Goal: Communication & Community: Share content

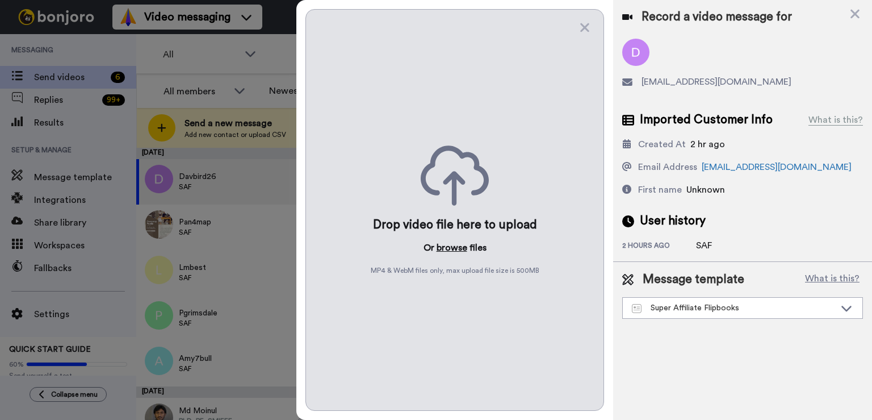
click at [462, 244] on button "browse" at bounding box center [452, 248] width 31 height 14
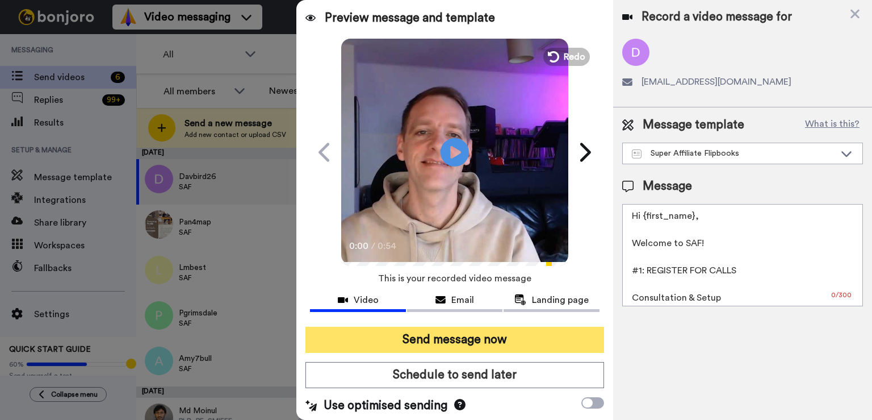
click at [489, 344] on button "Send message now" at bounding box center [454, 339] width 299 height 26
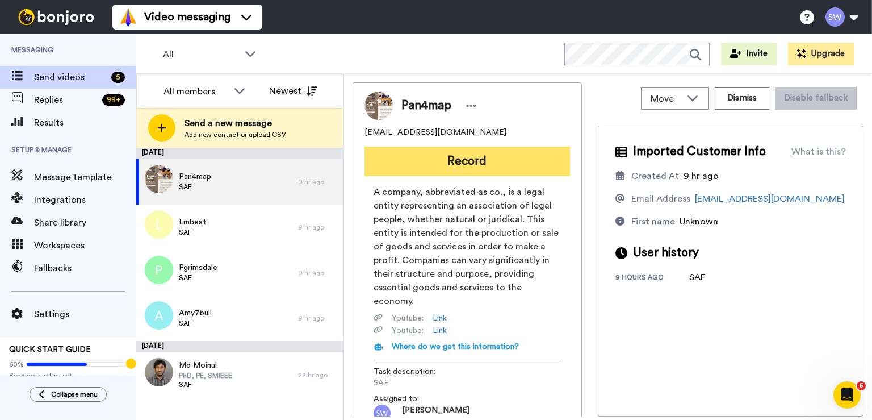
click at [476, 160] on button "Record" at bounding box center [467, 161] width 206 height 30
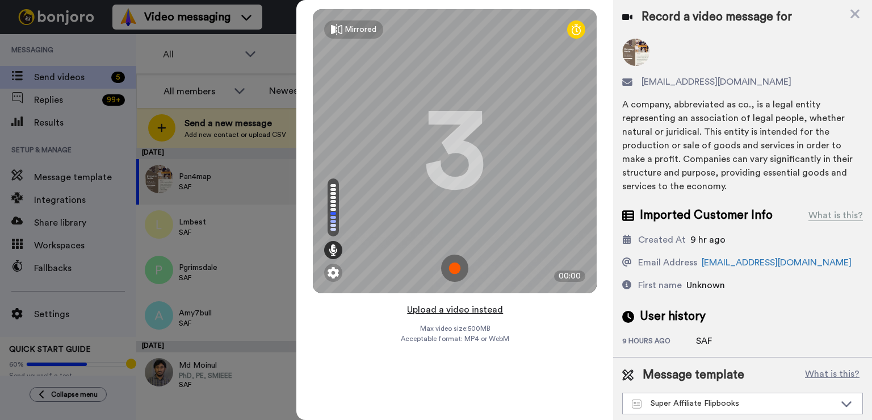
click at [481, 310] on button "Upload a video instead" at bounding box center [455, 309] width 103 height 15
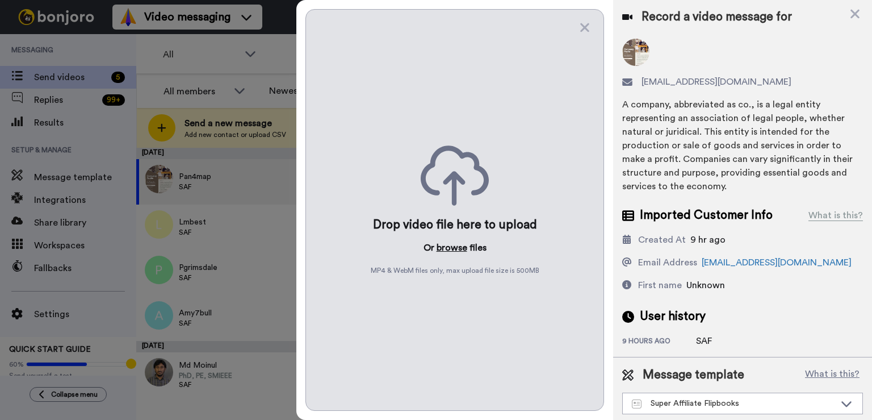
click at [451, 249] on button "browse" at bounding box center [452, 248] width 31 height 14
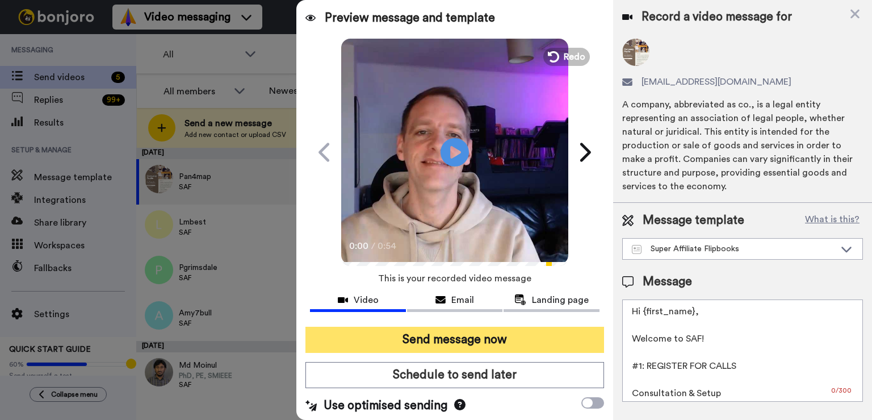
click at [453, 334] on button "Send message now" at bounding box center [454, 339] width 299 height 26
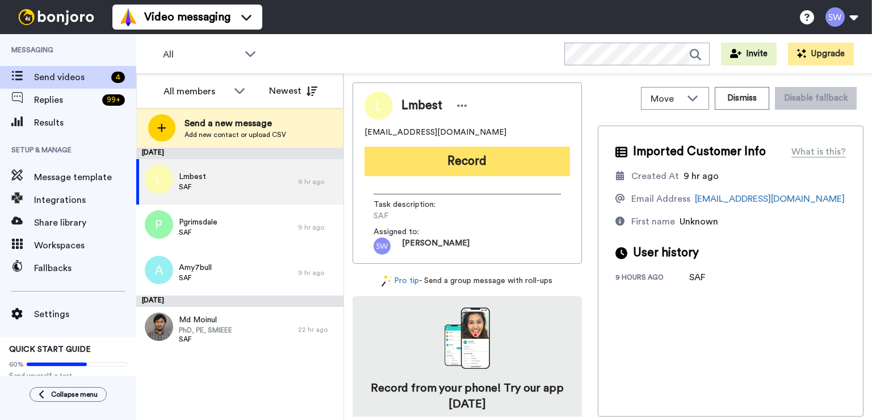
click at [462, 156] on button "Record" at bounding box center [467, 161] width 206 height 30
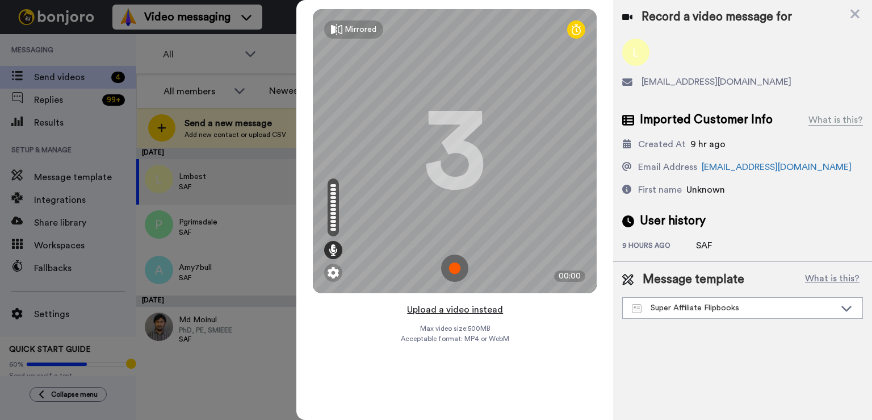
click at [463, 310] on button "Upload a video instead" at bounding box center [455, 309] width 103 height 15
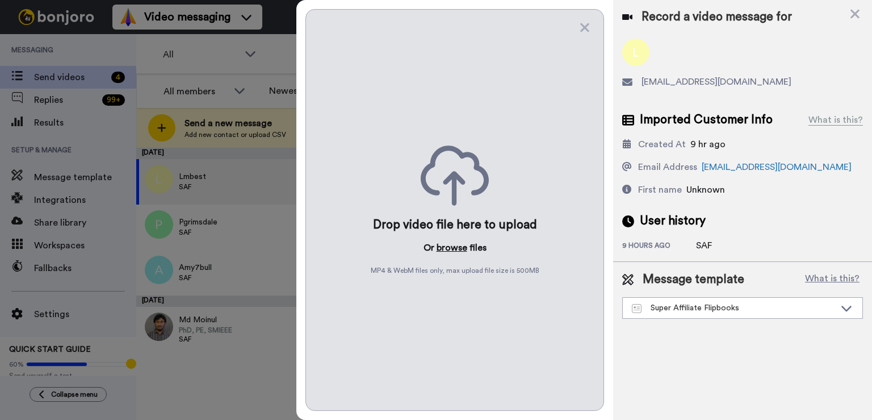
click at [458, 248] on button "browse" at bounding box center [452, 248] width 31 height 14
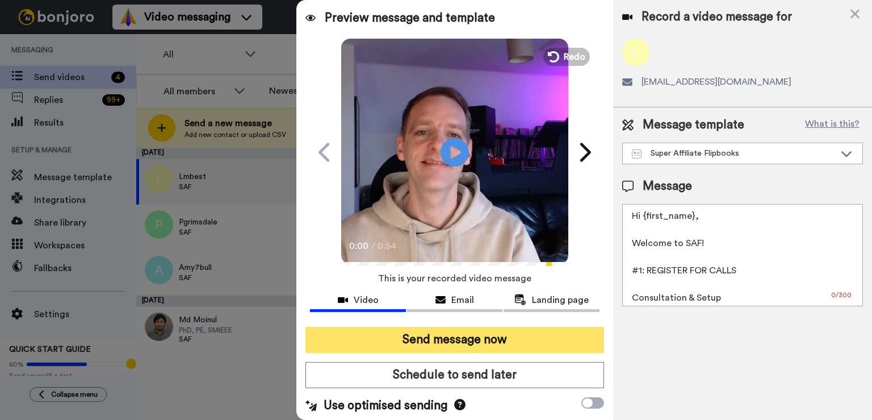
click at [475, 349] on button "Send message now" at bounding box center [454, 339] width 299 height 26
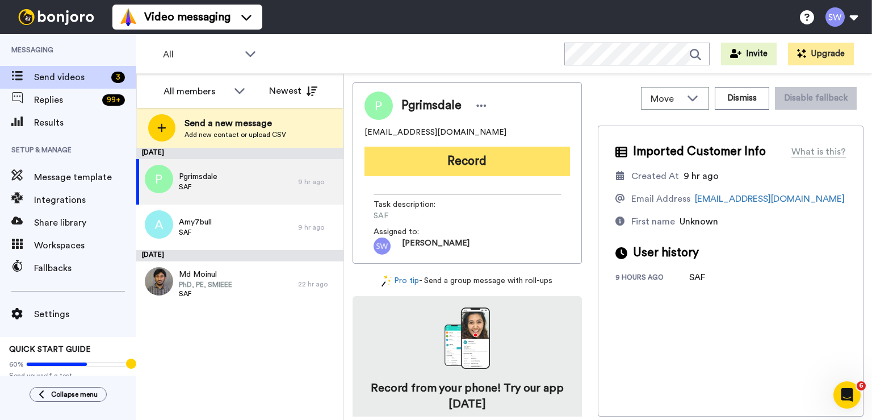
click at [432, 156] on button "Record" at bounding box center [467, 161] width 206 height 30
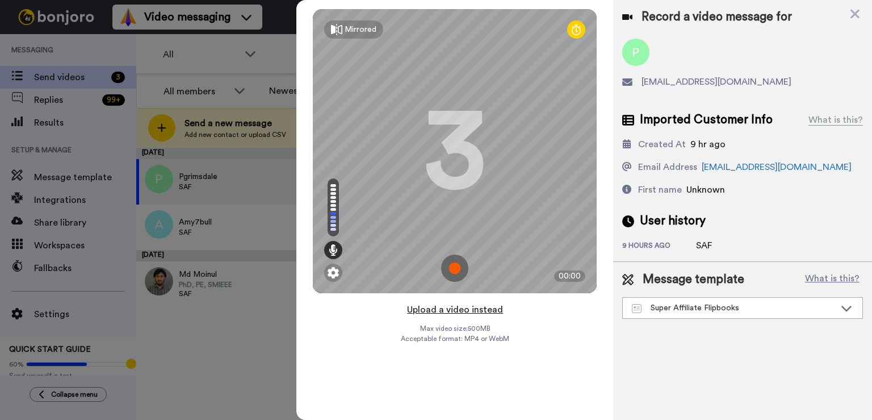
click at [468, 312] on button "Upload a video instead" at bounding box center [455, 309] width 103 height 15
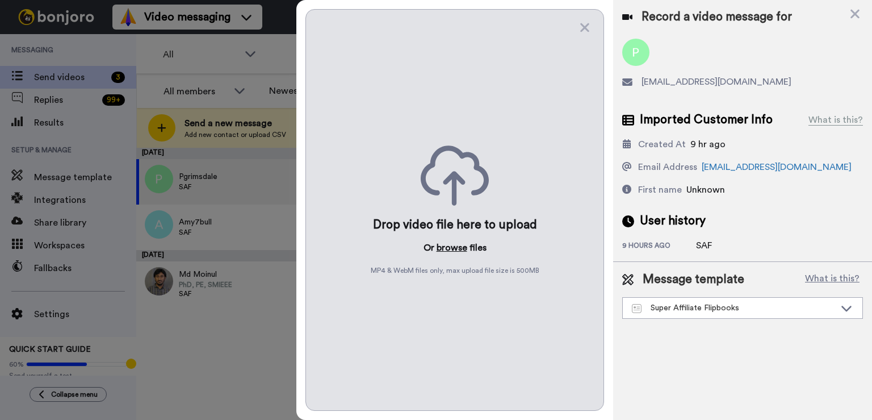
click at [446, 249] on button "browse" at bounding box center [452, 248] width 31 height 14
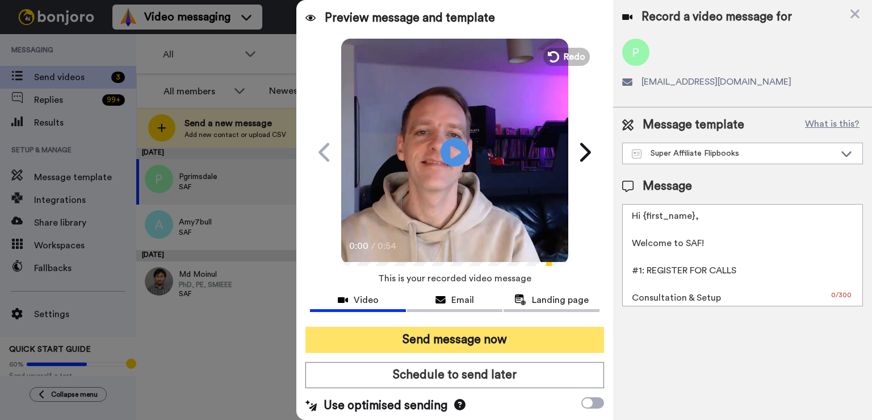
click at [452, 329] on button "Send message now" at bounding box center [454, 339] width 299 height 26
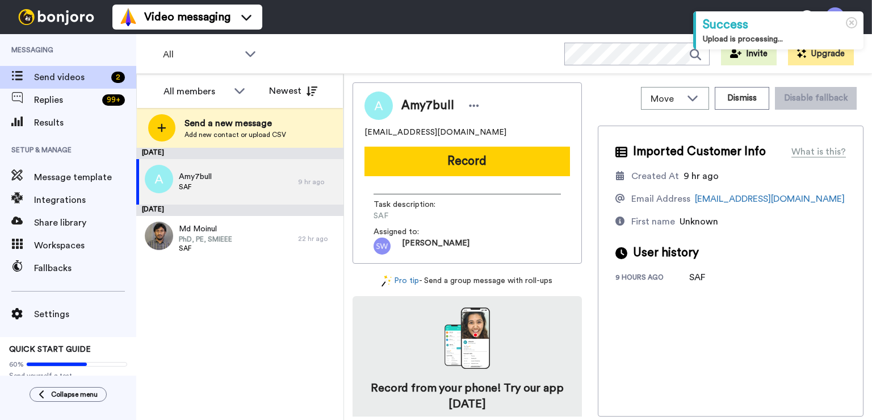
click at [505, 156] on button "Record" at bounding box center [467, 161] width 206 height 30
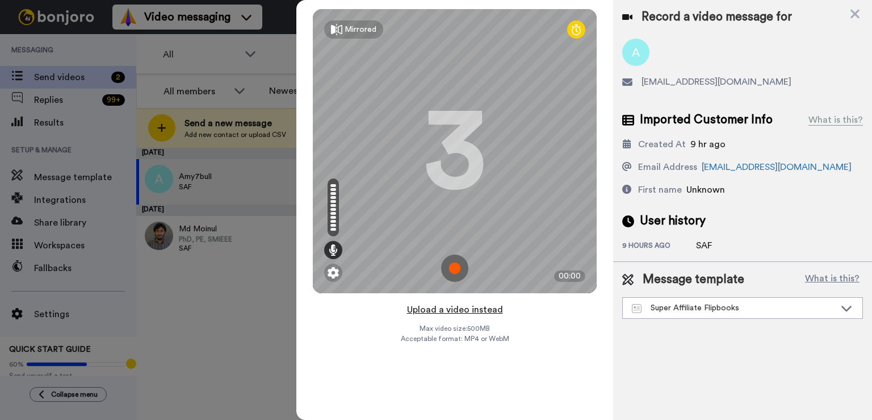
click at [485, 307] on button "Upload a video instead" at bounding box center [455, 309] width 103 height 15
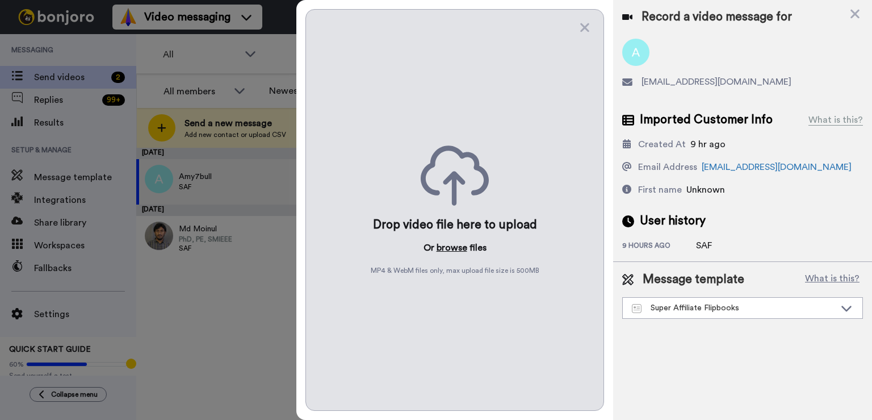
click at [459, 252] on button "browse" at bounding box center [452, 248] width 31 height 14
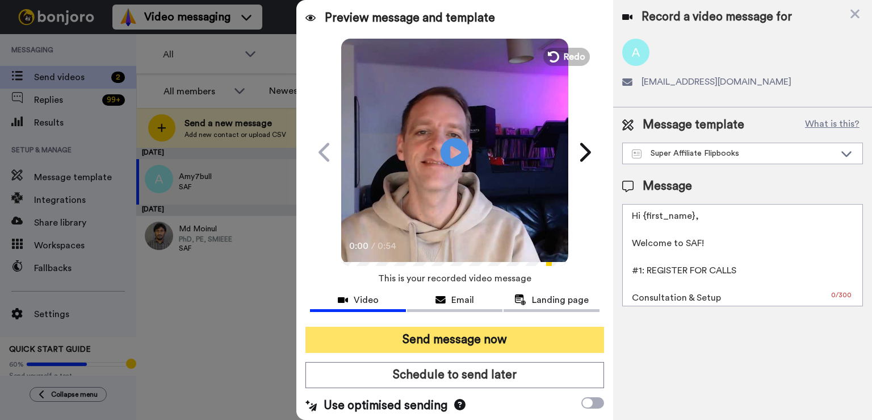
click at [460, 344] on button "Send message now" at bounding box center [454, 339] width 299 height 26
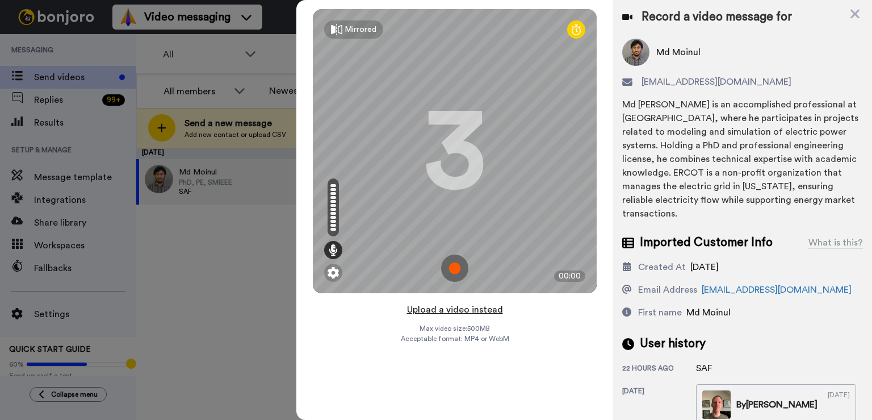
click at [471, 311] on button "Upload a video instead" at bounding box center [455, 309] width 103 height 15
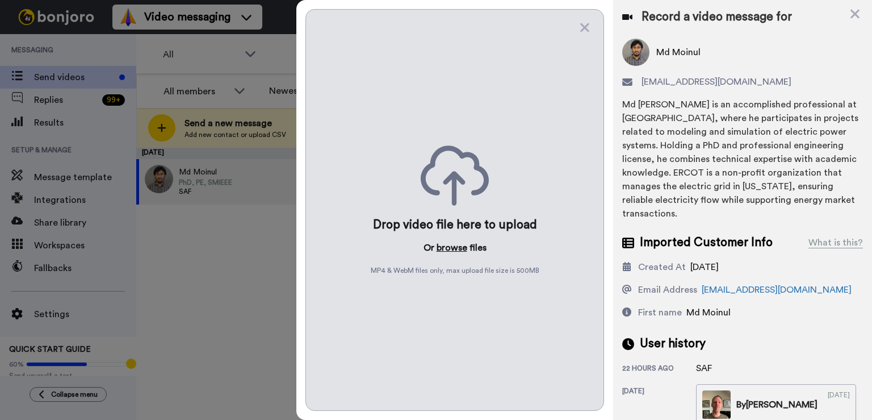
click at [451, 247] on button "browse" at bounding box center [452, 248] width 31 height 14
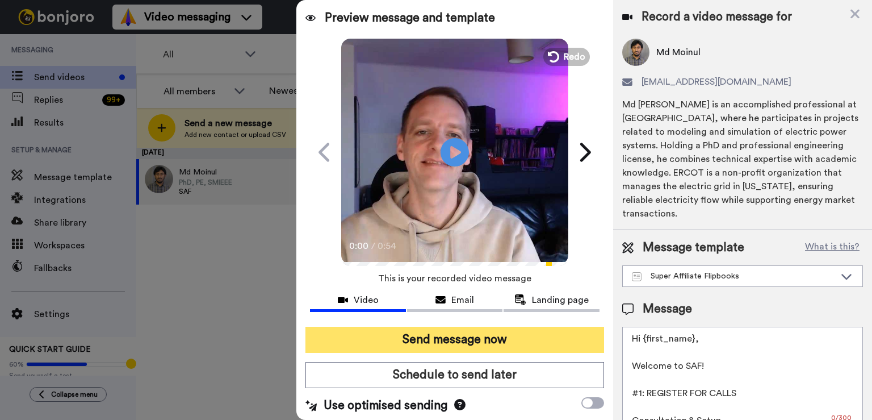
click at [434, 340] on button "Send message now" at bounding box center [454, 339] width 299 height 26
